Goal: Navigation & Orientation: Find specific page/section

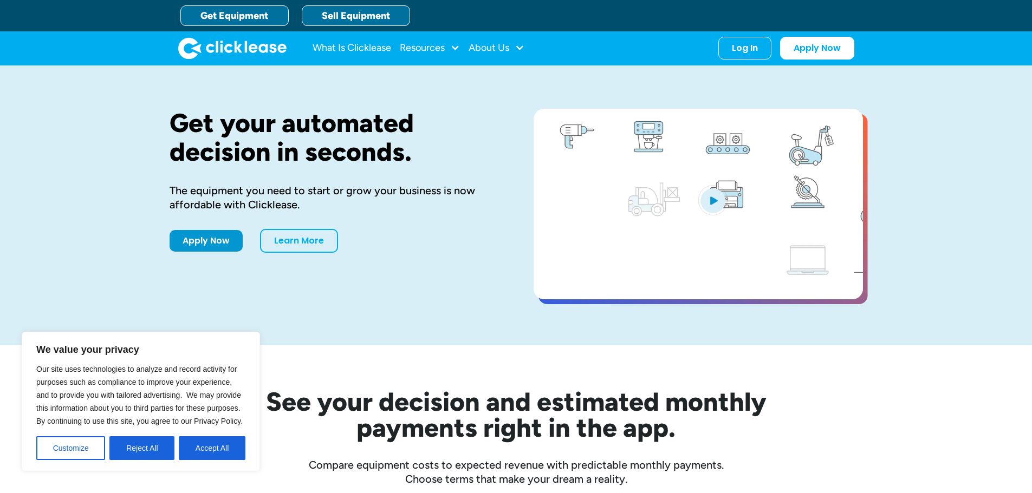
click at [338, 16] on link "Sell Equipment" at bounding box center [356, 15] width 108 height 21
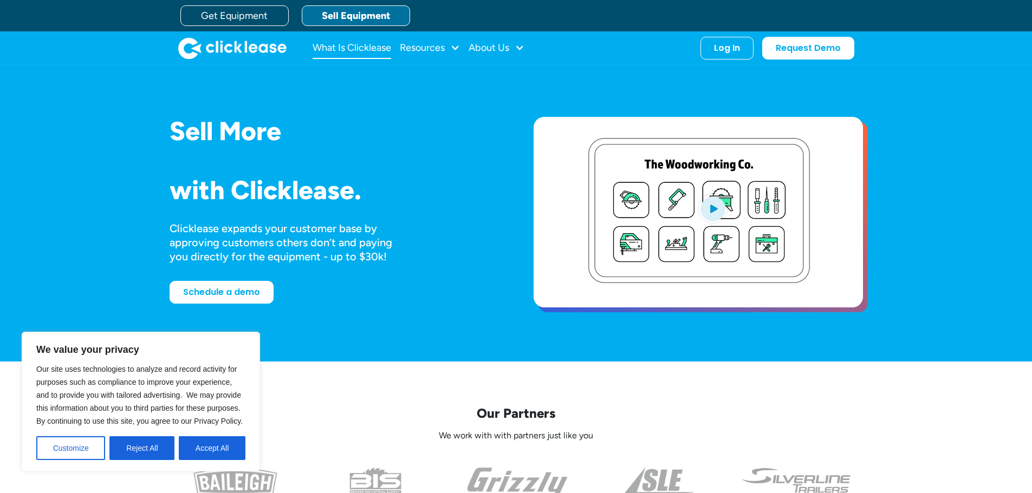
click at [367, 54] on link "What Is Clicklease" at bounding box center [351, 48] width 79 height 22
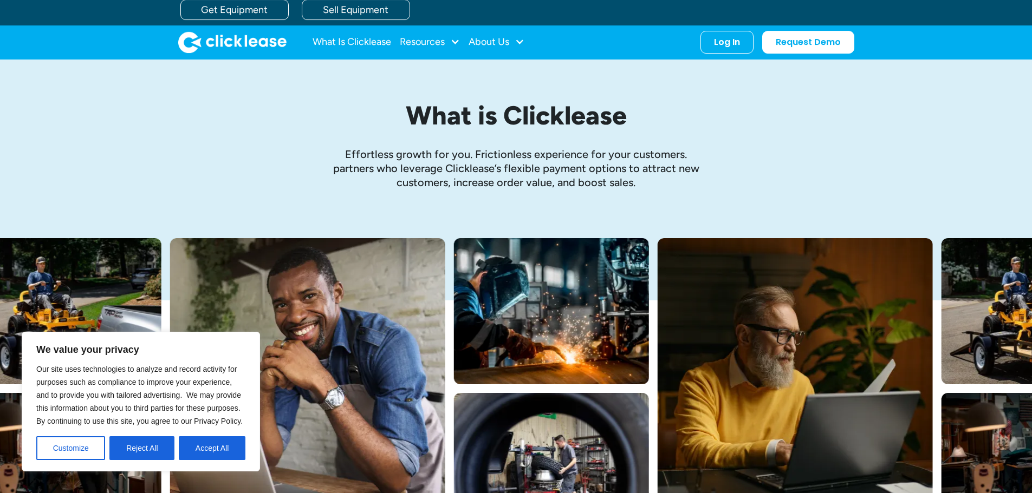
scroll to position [54, 0]
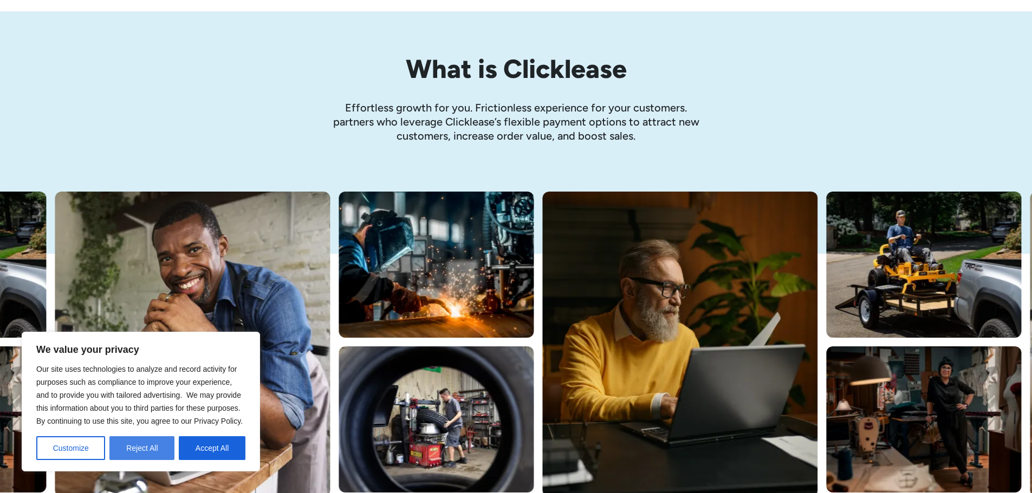
click at [140, 451] on button "Reject All" at bounding box center [141, 448] width 65 height 24
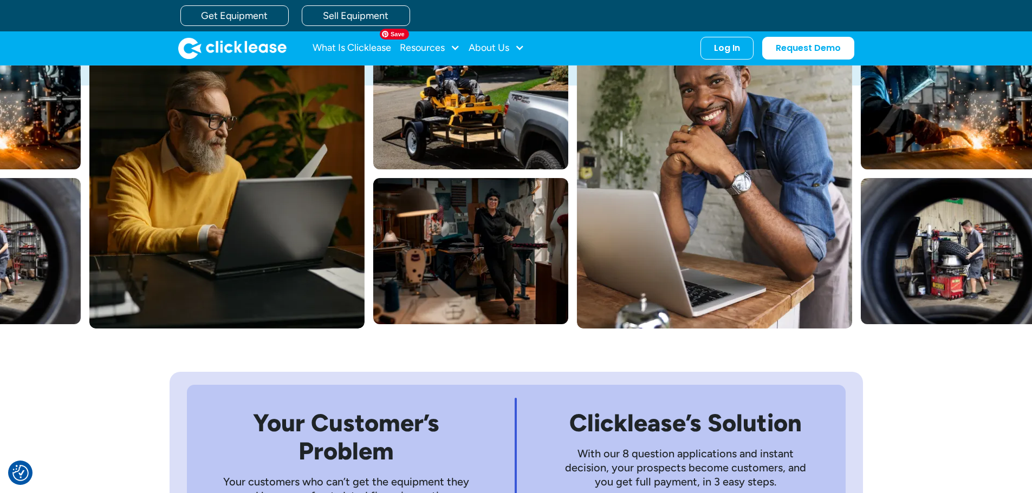
scroll to position [0, 0]
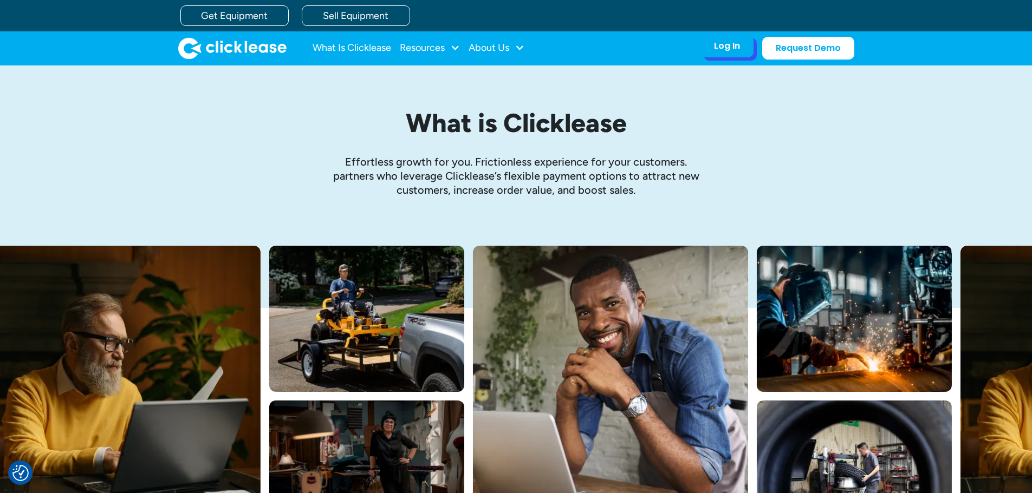
click at [726, 55] on div "Log In Account login I use Clicklease to get my equipment Partner Portal I offe…" at bounding box center [726, 46] width 53 height 23
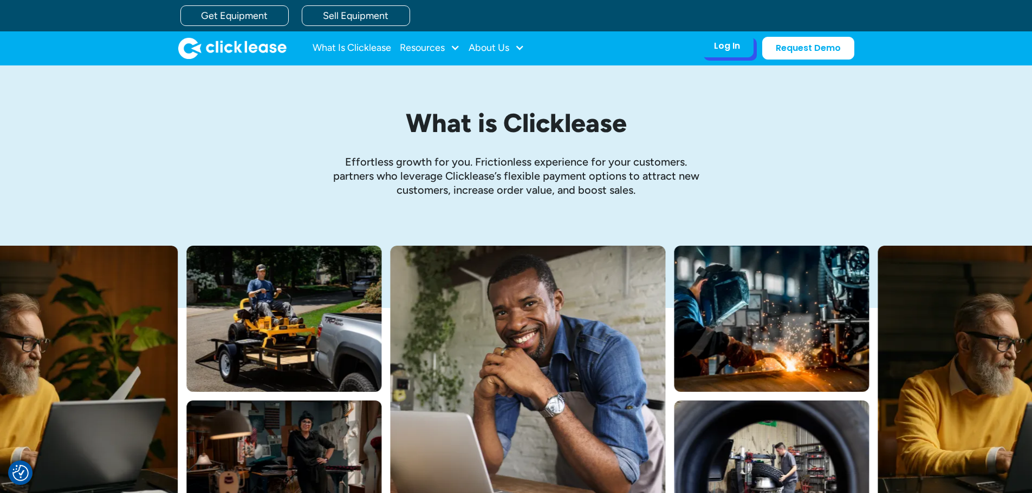
click at [715, 53] on div "Log In Account login I use Clicklease to get my equipment Partner Portal I offe…" at bounding box center [726, 46] width 53 height 23
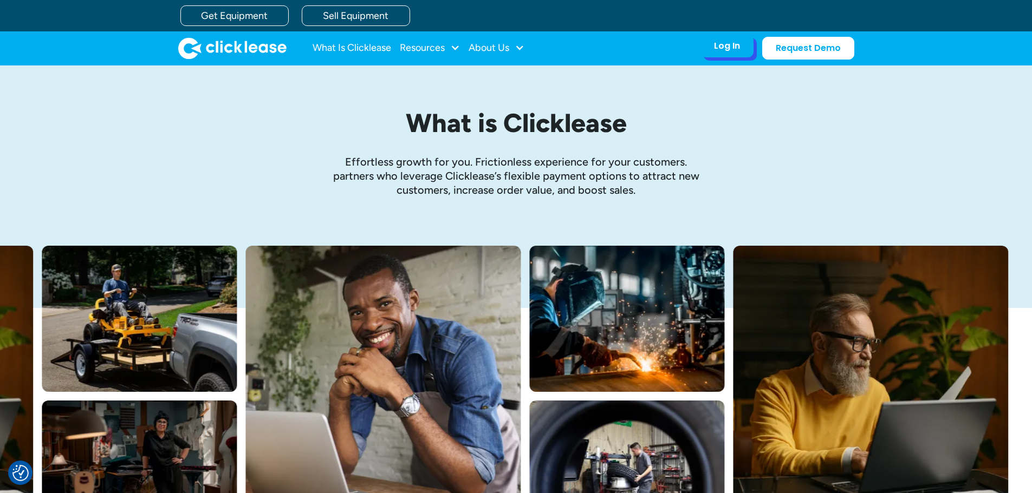
click at [728, 48] on div "Log In" at bounding box center [727, 46] width 26 height 11
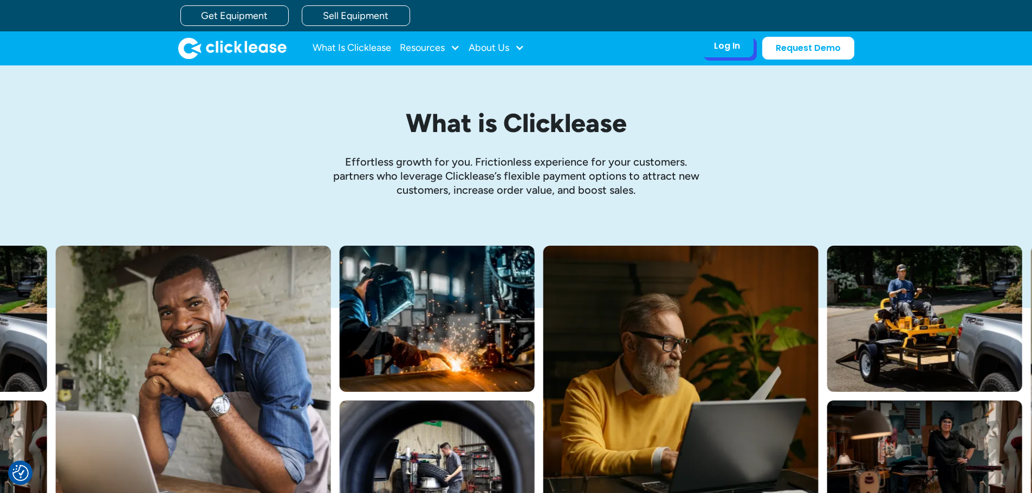
click at [720, 48] on div "Log In" at bounding box center [727, 46] width 26 height 11
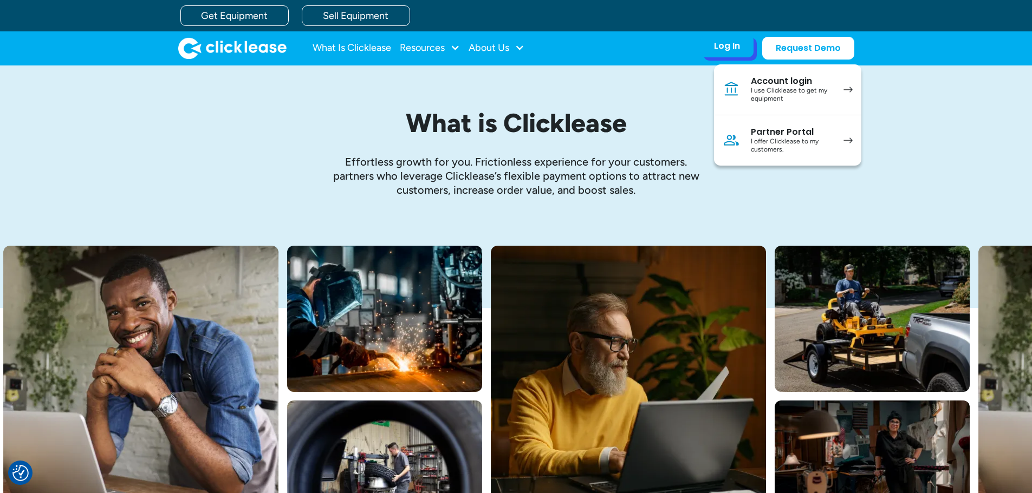
click at [766, 92] on div "I use Clicklease to get my equipment" at bounding box center [791, 95] width 82 height 17
